Goal: Information Seeking & Learning: Find contact information

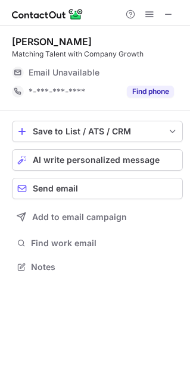
scroll to position [6, 6]
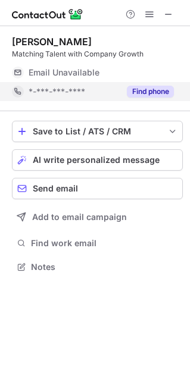
click at [153, 92] on button "Find phone" at bounding box center [150, 92] width 47 height 12
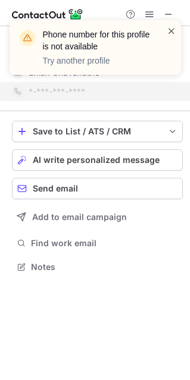
click at [174, 32] on span at bounding box center [171, 31] width 10 height 12
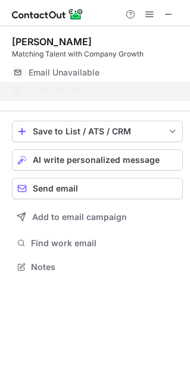
click at [169, 17] on div "Phone number for this profile is not available Try another profile" at bounding box center [95, 52] width 190 height 88
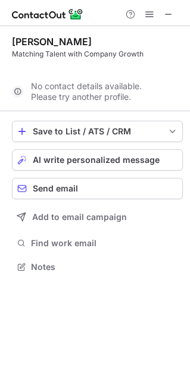
scroll to position [239, 190]
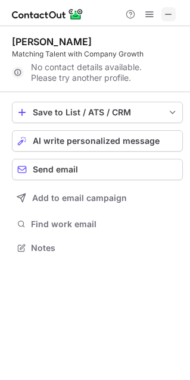
click at [165, 14] on span at bounding box center [169, 15] width 10 height 10
